Goal: Information Seeking & Learning: Learn about a topic

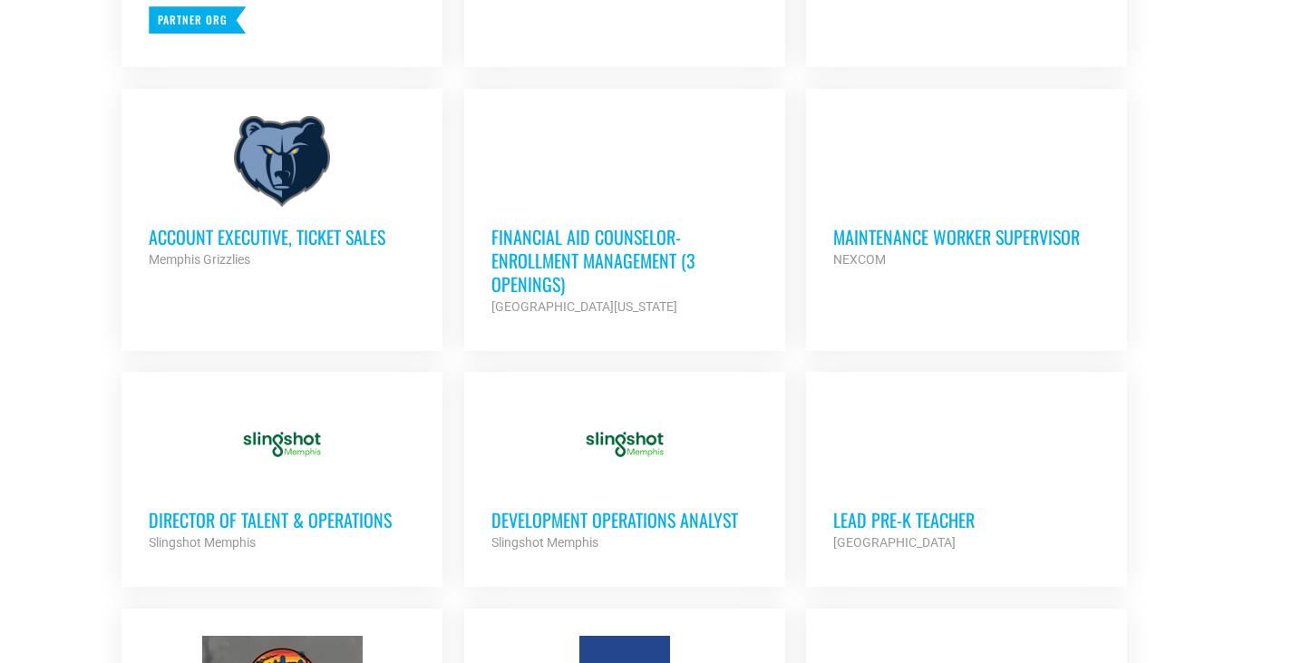
scroll to position [1179, 0]
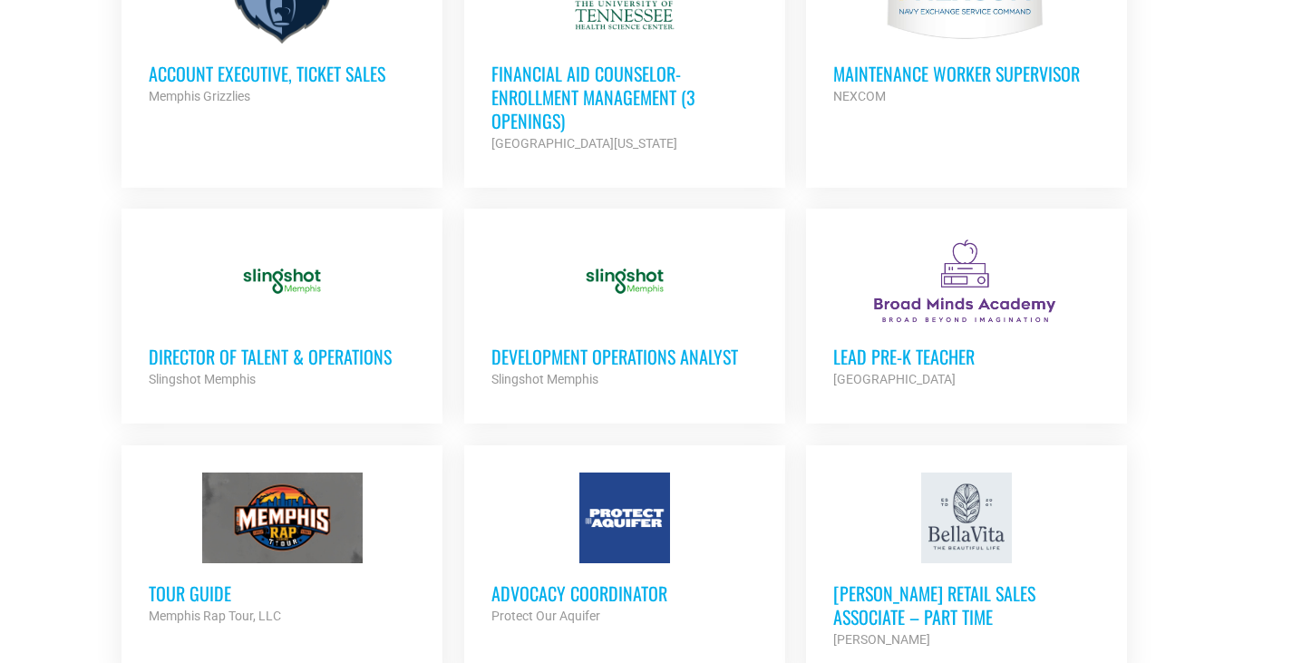
drag, startPoint x: 0, startPoint y: 0, endPoint x: 565, endPoint y: 299, distance: 639.1
click at [565, 299] on div at bounding box center [624, 281] width 267 height 91
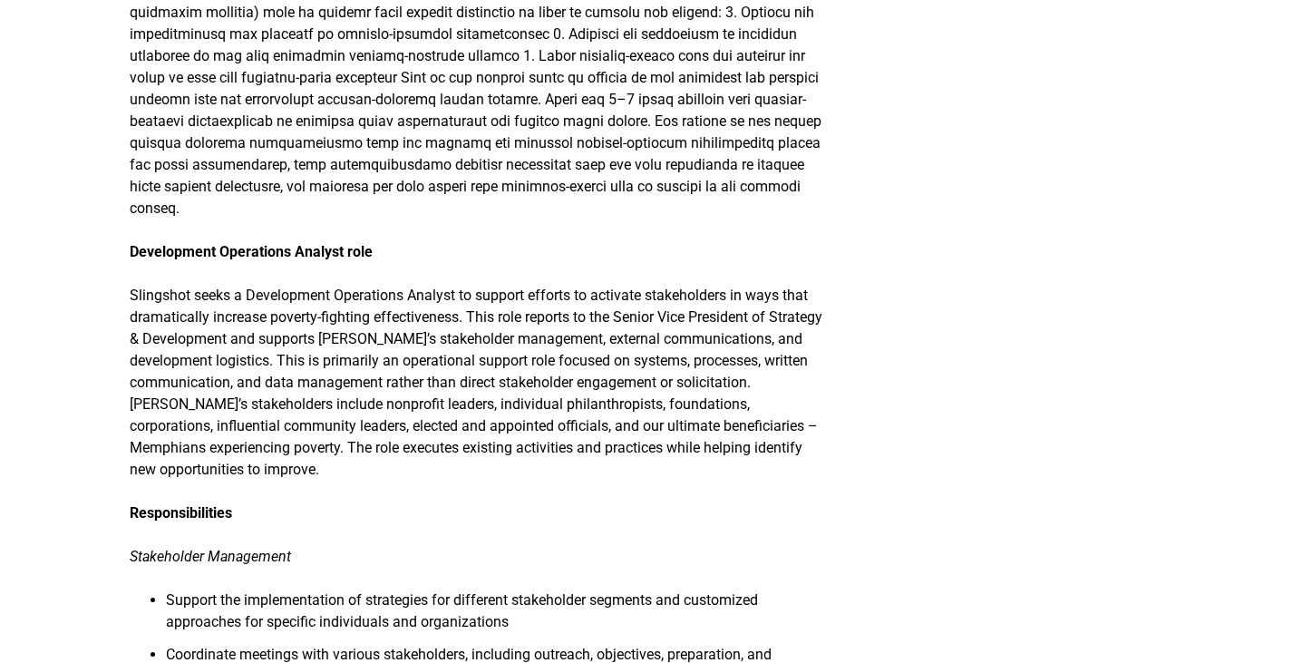
scroll to position [544, 0]
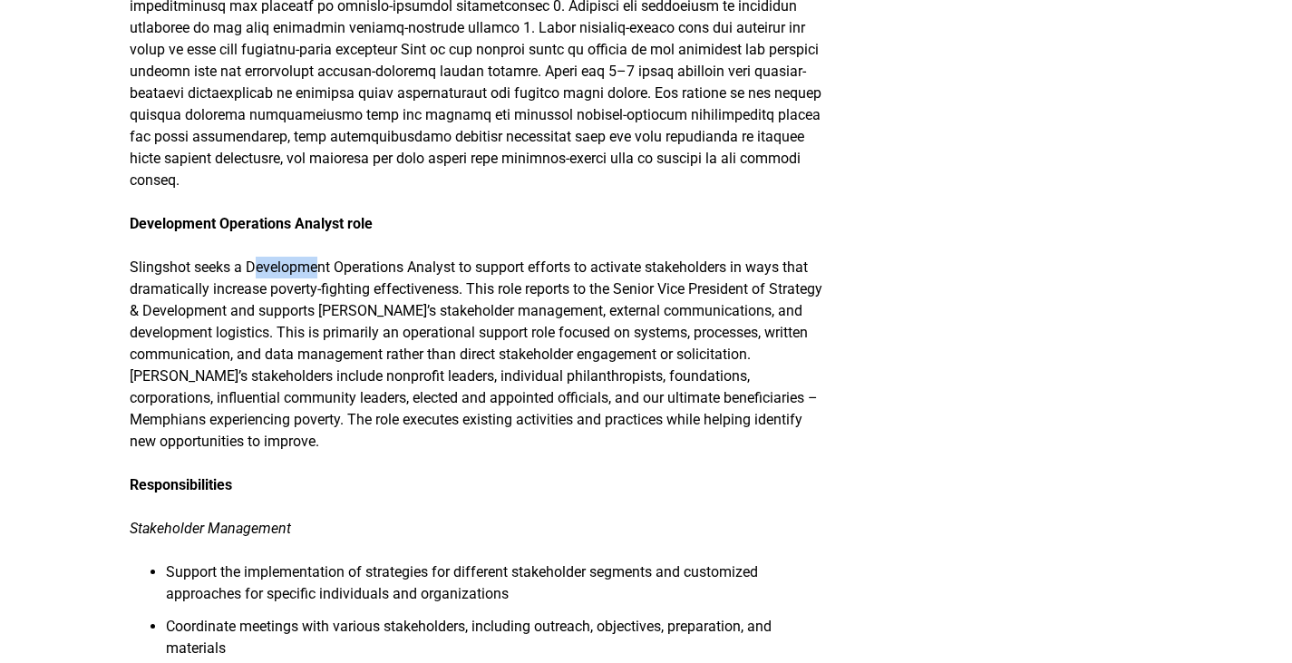
drag, startPoint x: 248, startPoint y: 246, endPoint x: 321, endPoint y: 249, distance: 72.6
click at [316, 257] on p "Slingshot seeks a Development Operations Analyst to support efforts to activate…" at bounding box center [480, 355] width 701 height 196
drag, startPoint x: 456, startPoint y: 249, endPoint x: 132, endPoint y: 251, distance: 323.6
click at [132, 257] on p "Slingshot seeks a Development Operations Analyst to support efforts to activate…" at bounding box center [480, 355] width 701 height 196
copy p "Slingshot seeks a Development Operations Analyst"
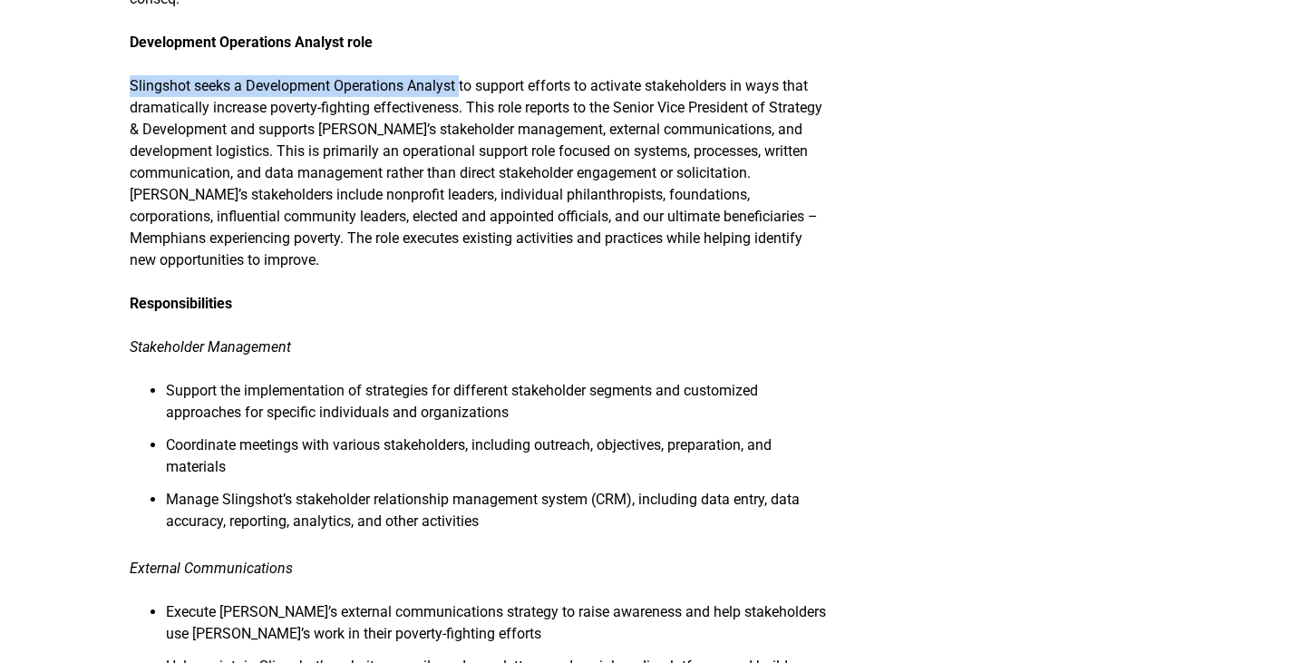
scroll to position [907, 0]
